Goal: Transaction & Acquisition: Book appointment/travel/reservation

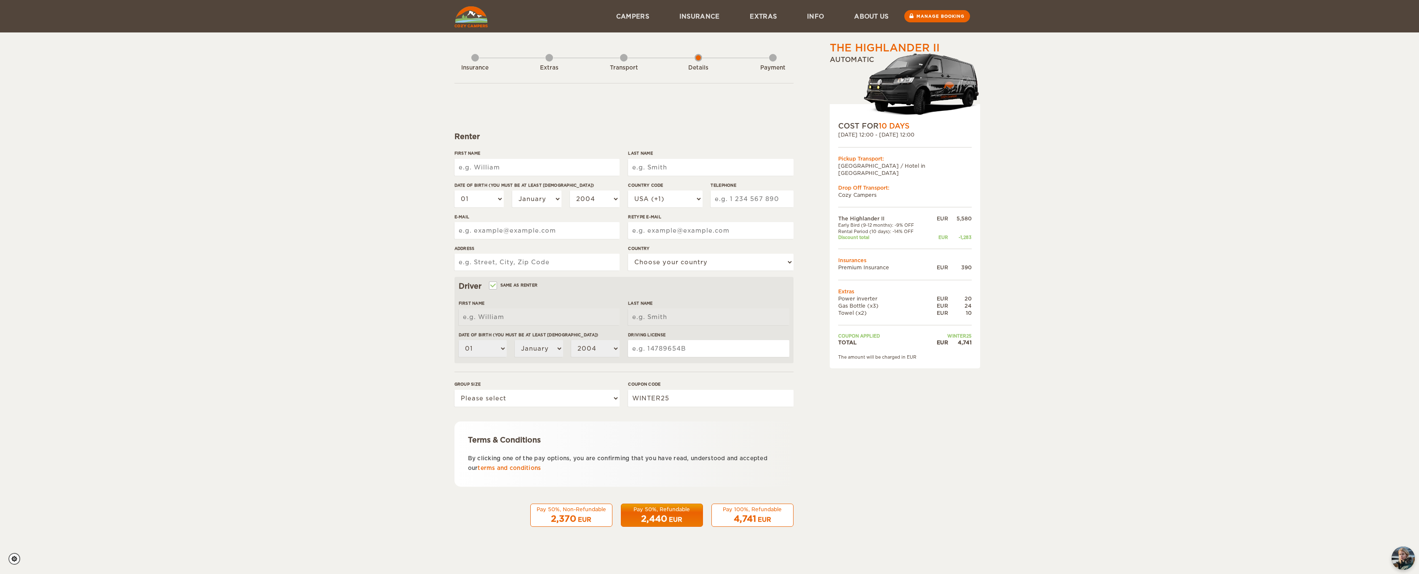
click at [542, 165] on input "First Name" at bounding box center [536, 167] width 165 height 17
type input "[PERSON_NAME]"
type input "ZENG"
select select "81"
type input "8050555926"
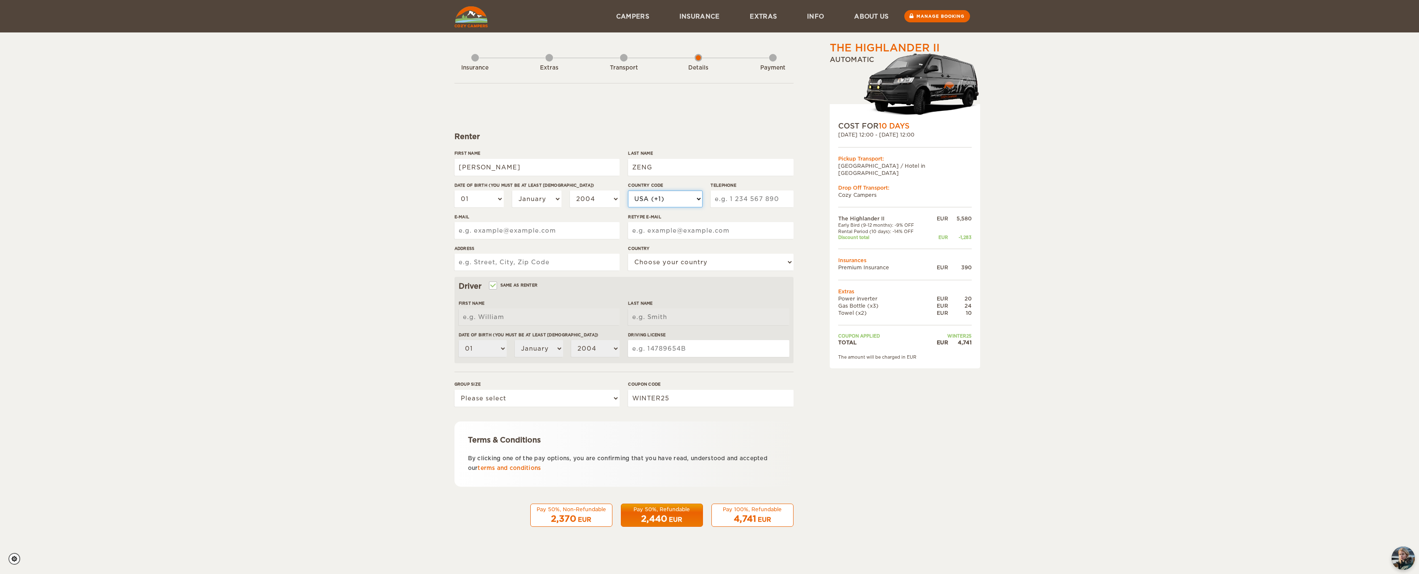
type input "[EMAIL_ADDRESS][DOMAIN_NAME]"
type input "kyanisaurus@gmail.com"
type input "Minato, Akasaka 7-11-12-806"
select select "104"
type input "MIN QIAN"
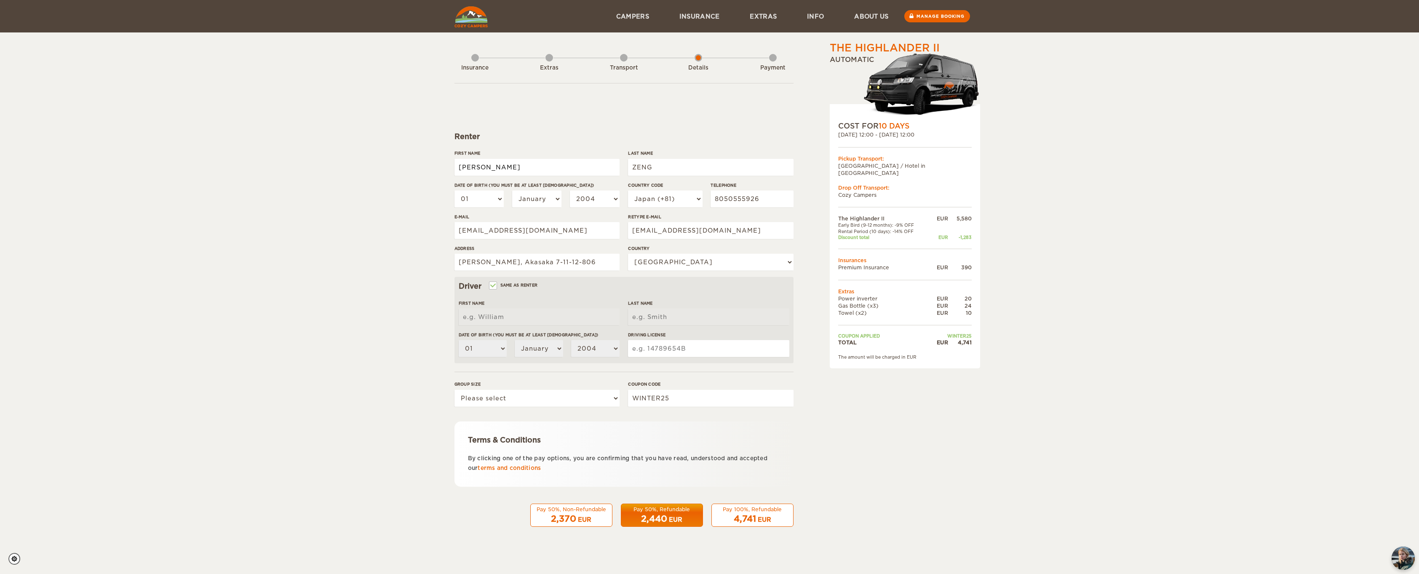
type input "ZENG"
click at [485, 198] on select "01 02 03 04 05 06 07 08 09 10 11 12 13 14 15 16 17 18 19 20 21 22 23 24 25 26 2…" at bounding box center [479, 198] width 50 height 17
select select "02"
click at [454, 190] on select "01 02 03 04 05 06 07 08 09 10 11 12 13 14 15 16 17 18 19 20 21 22 23 24 25 26 2…" at bounding box center [479, 198] width 50 height 17
select select "02"
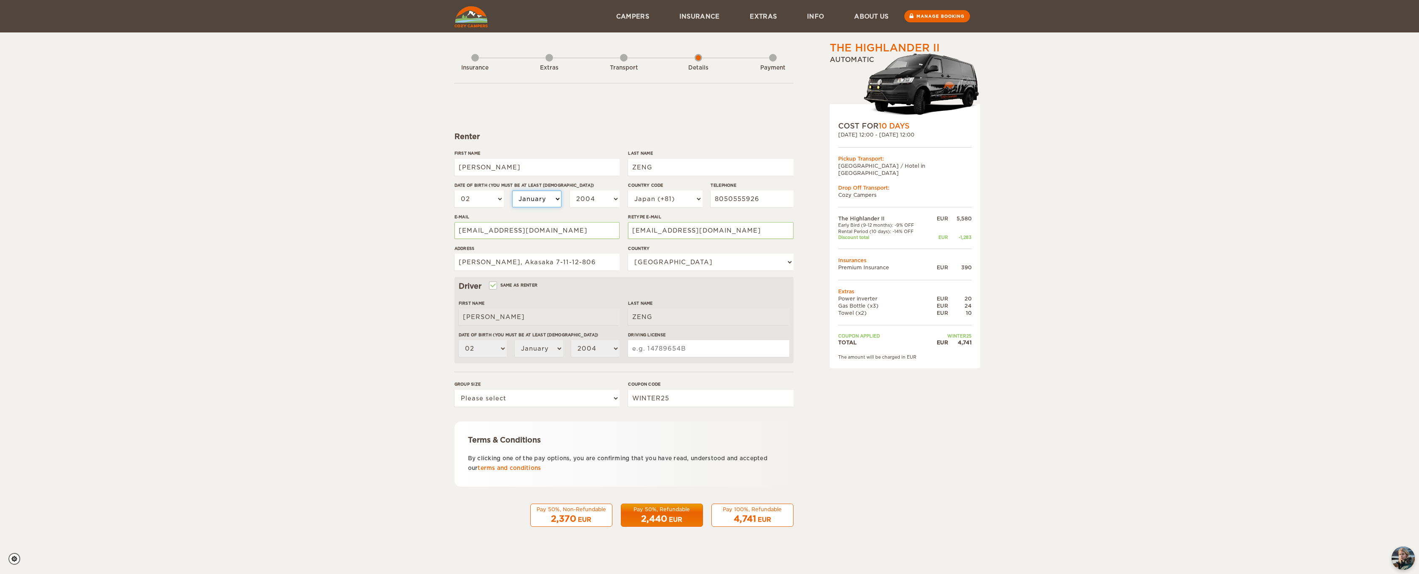
click at [542, 204] on select "January February March April May June July August September October November De…" at bounding box center [537, 198] width 50 height 17
select select "12"
click at [512, 190] on select "January February March April May June July August September October November De…" at bounding box center [537, 198] width 50 height 17
select select "12"
click at [604, 196] on select "2004 2003 2002 2001 2000 1999 1998 1997 1996 1995 1994 1993 1992 1991 1990 1989…" at bounding box center [595, 198] width 50 height 17
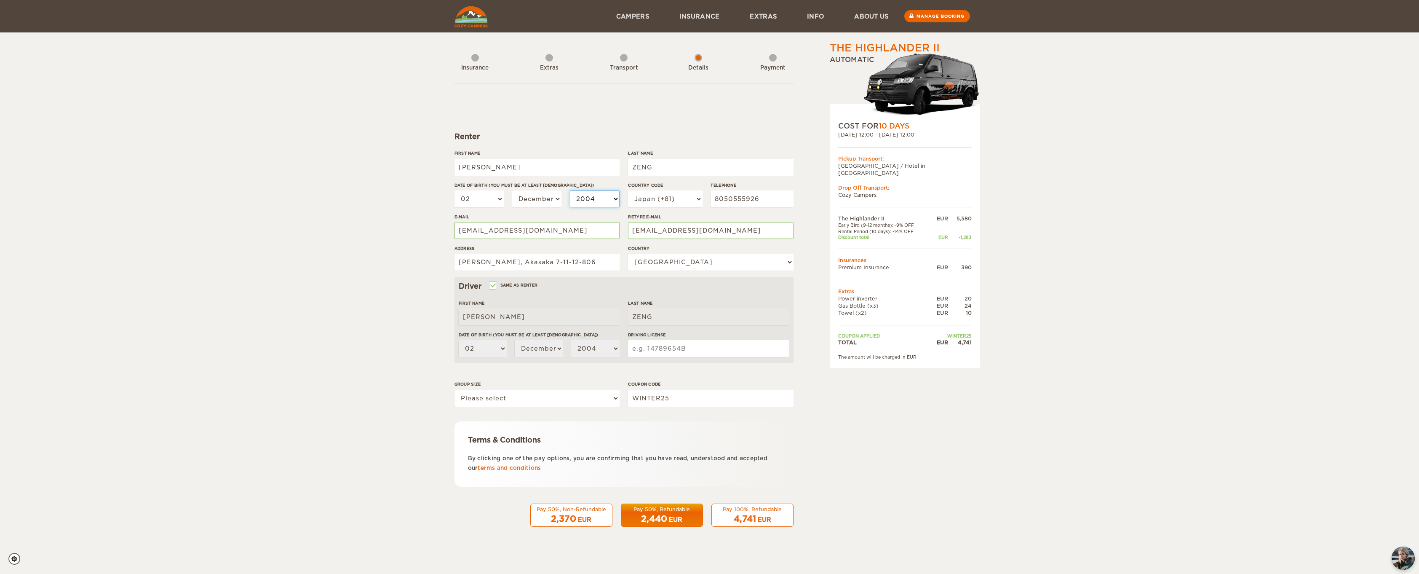
select select "1987"
click at [570, 190] on select "2004 2003 2002 2001 2000 1999 1998 1997 1996 1995 1994 1993 1992 1991 1990 1989…" at bounding box center [595, 198] width 50 height 17
select select "1987"
click at [716, 231] on input "kyanisaurus@gmail.com" at bounding box center [710, 230] width 165 height 17
click at [571, 263] on input "Minato, Akasaka 7-11-12-806" at bounding box center [536, 262] width 165 height 17
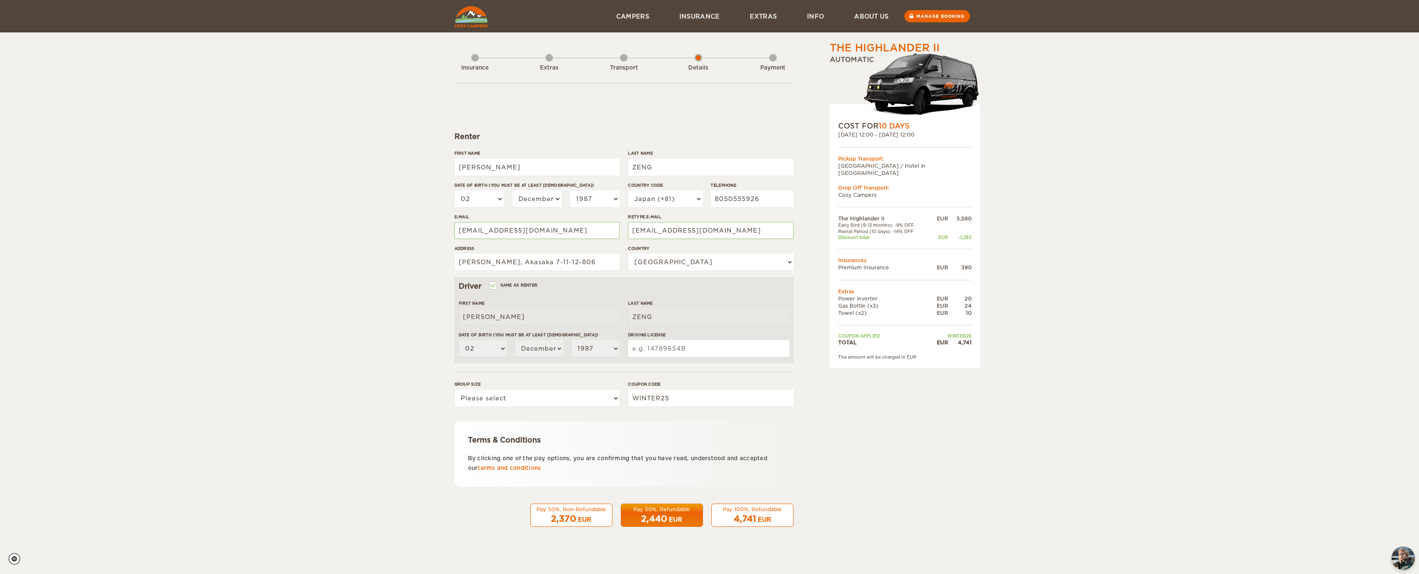
click at [364, 264] on div "The Highlander II Expand Collapse Total 4,741 EUR Automatic COST FOR 10 Days 16…" at bounding box center [709, 274] width 1419 height 548
click at [460, 262] on input "Minato, Akasaka 7-11-12-806" at bounding box center [536, 262] width 165 height 17
type input "Tokyo, Minato, Akasaka 7-11-12-806"
click at [401, 259] on div "The Highlander II Expand Collapse Total 4,741 EUR Automatic COST FOR 10 Days 16…" at bounding box center [709, 274] width 1419 height 548
click at [696, 356] on input "Driving License" at bounding box center [708, 348] width 161 height 17
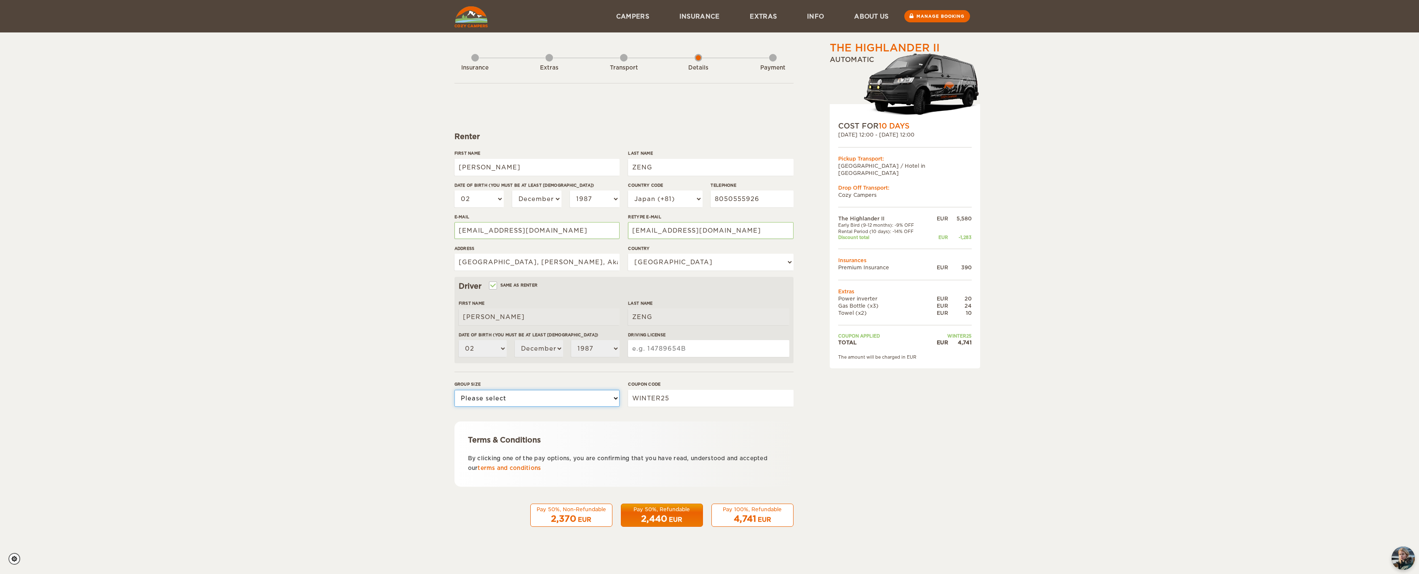
click at [580, 404] on select "Please select 1 2" at bounding box center [536, 398] width 165 height 17
select select "1"
click at [454, 390] on select "Please select 1 2" at bounding box center [536, 398] width 165 height 17
click at [723, 336] on label"] "Driving License" at bounding box center [708, 334] width 161 height 6
click at [723, 340] on input "Driving License" at bounding box center [708, 348] width 161 height 17
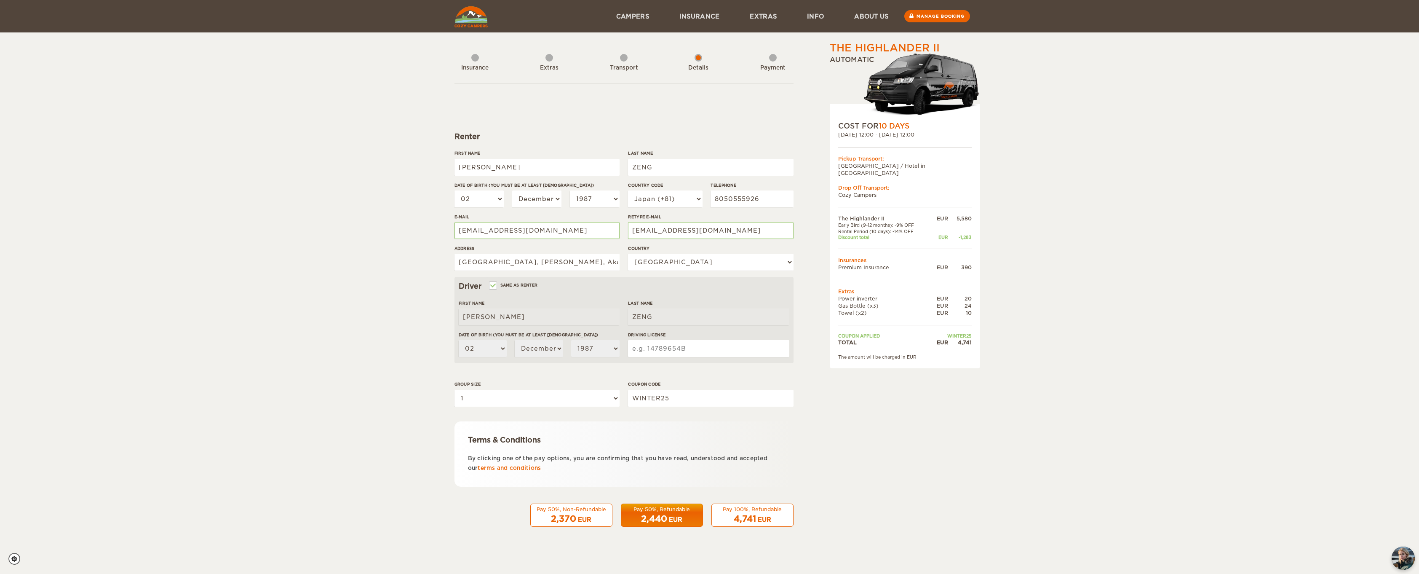
click at [719, 345] on input "Driving License" at bounding box center [708, 348] width 161 height 17
type input "401101665510"
drag, startPoint x: 970, startPoint y: 327, endPoint x: 893, endPoint y: 331, distance: 78.0
click at [893, 333] on tr "Coupon applied WINTER25" at bounding box center [905, 336] width 134 height 6
drag, startPoint x: 893, startPoint y: 331, endPoint x: 1125, endPoint y: 344, distance: 233.3
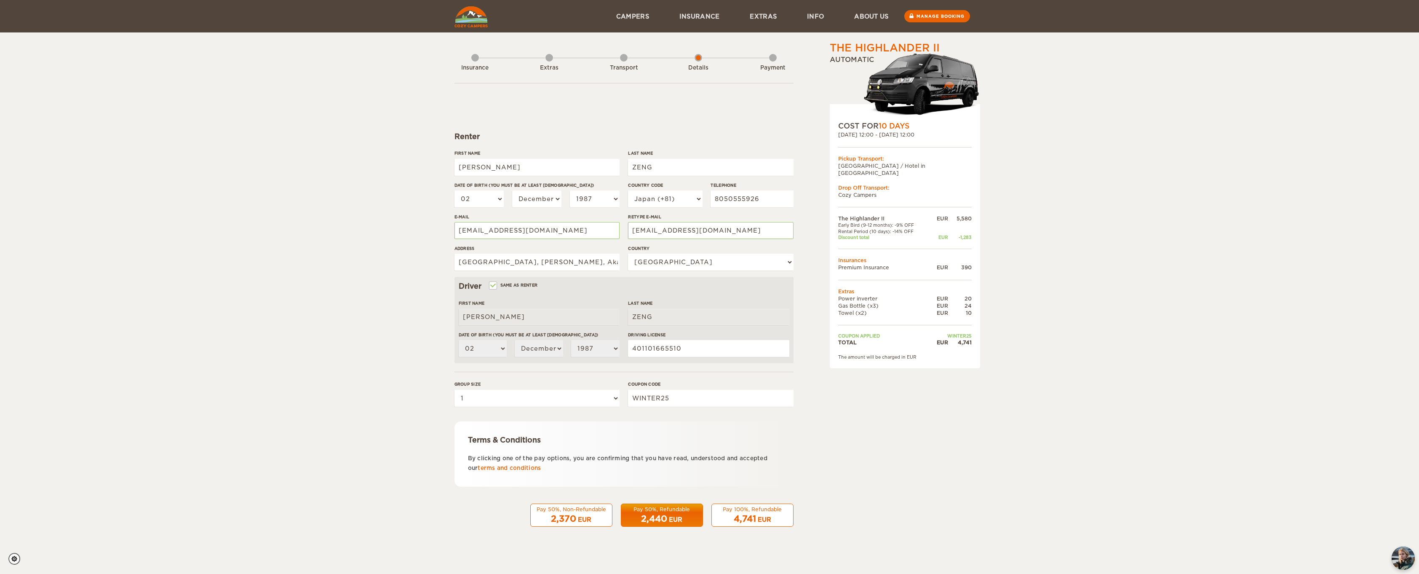
click at [1125, 344] on div "The Highlander II Expand Collapse Total 4,741 EUR Automatic COST FOR 10 Days 16…" at bounding box center [709, 274] width 1419 height 548
click at [743, 529] on div "Insurance Extras Transport Details Payment Renter First Name MIN QIAN Last Name…" at bounding box center [623, 290] width 339 height 498
click at [743, 516] on span "4,741" at bounding box center [745, 518] width 22 height 10
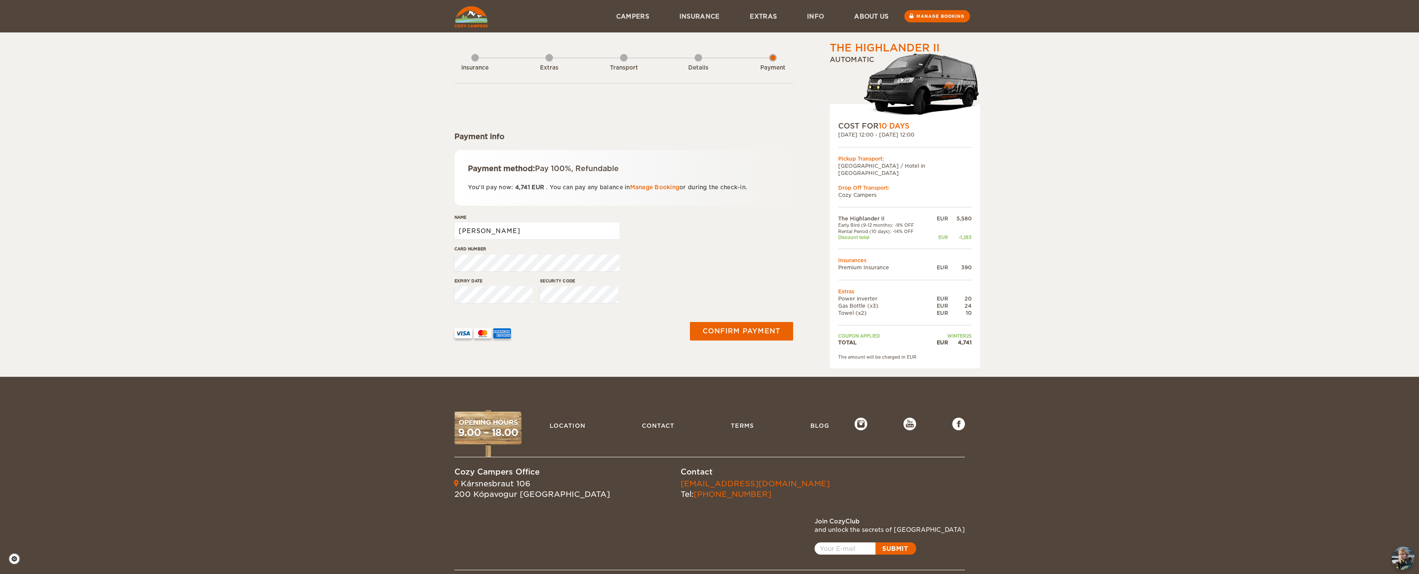
click at [547, 235] on input "[PERSON_NAME]" at bounding box center [536, 230] width 165 height 17
type input "MIN QIAN ZENG"
click at [722, 331] on button "Confirm payment" at bounding box center [742, 330] width 106 height 19
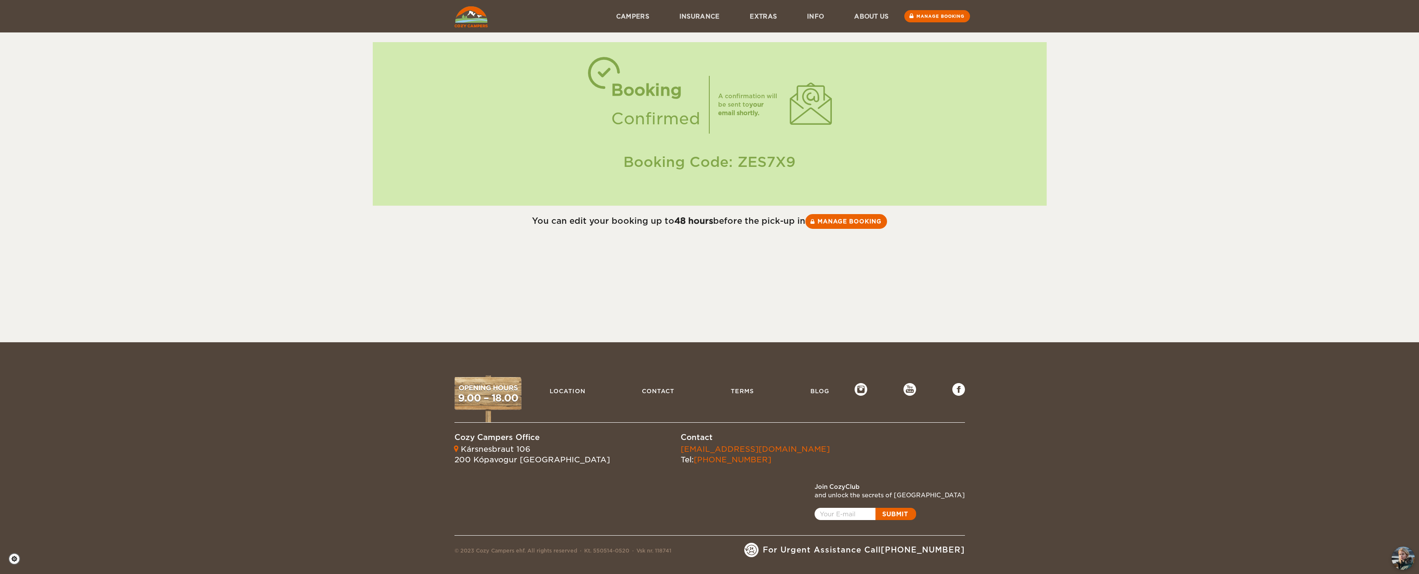
drag, startPoint x: 814, startPoint y: 167, endPoint x: 736, endPoint y: 166, distance: 77.5
click at [736, 166] on div "Booking Code: ZES7X9" at bounding box center [709, 162] width 657 height 20
copy div "ZES7X9"
click at [863, 223] on link "Manage booking" at bounding box center [846, 221] width 84 height 15
